Goal: Check status: Check status

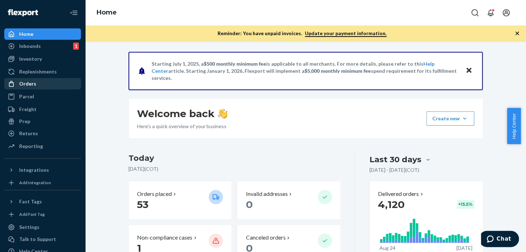
click at [50, 84] on div "Orders" at bounding box center [42, 84] width 75 height 10
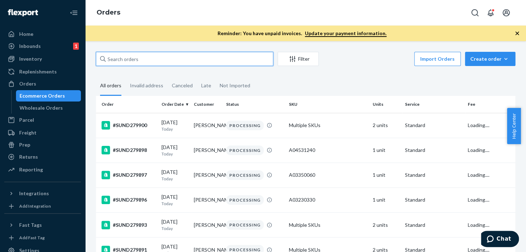
click at [134, 59] on input "text" at bounding box center [185, 59] width 178 height 14
paste input "#[GEOGRAPHIC_DATA]"
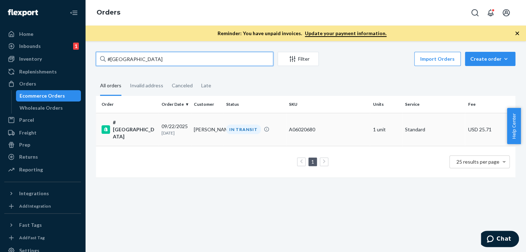
type input "#[GEOGRAPHIC_DATA]"
click at [136, 129] on div "#[GEOGRAPHIC_DATA]" at bounding box center [129, 129] width 54 height 21
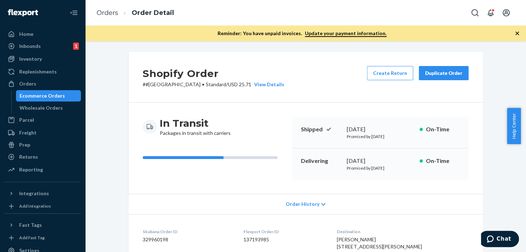
click at [521, 29] on div "Reminder: You have unpaid invoices. Update your payment information." at bounding box center [305, 34] width 441 height 16
click at [515, 33] on icon "button" at bounding box center [517, 33] width 7 height 7
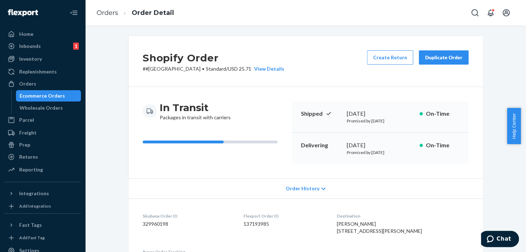
scroll to position [244, 0]
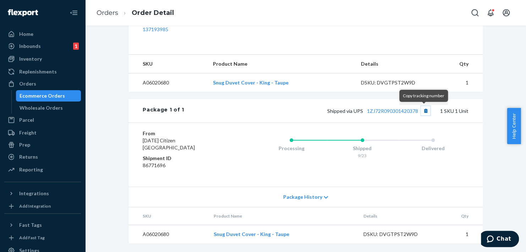
click at [423, 113] on button "Copy tracking number" at bounding box center [425, 110] width 9 height 9
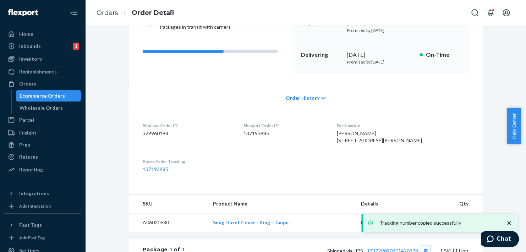
scroll to position [142, 0]
